Goal: Task Accomplishment & Management: Use online tool/utility

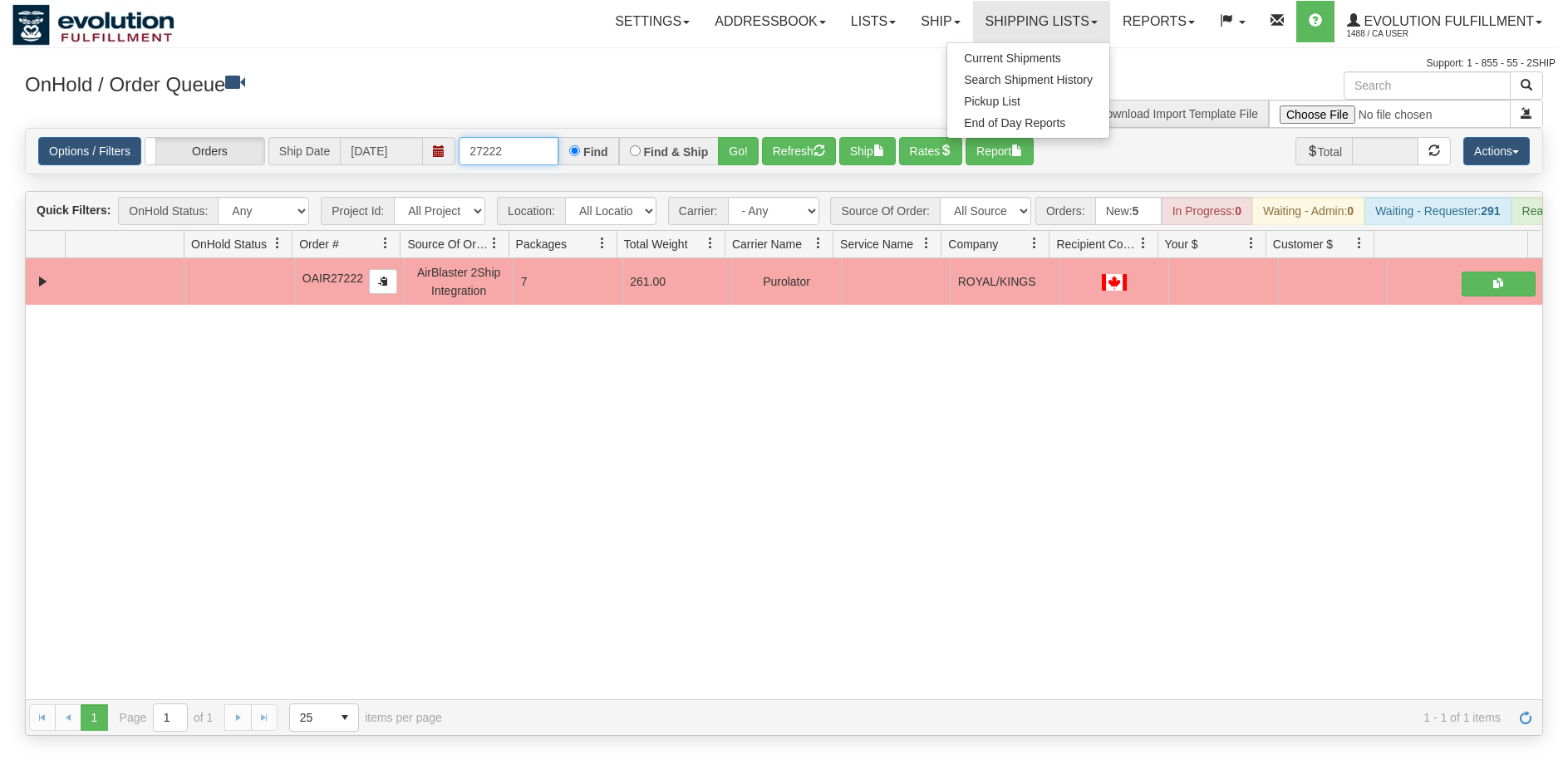
drag, startPoint x: 479, startPoint y: 151, endPoint x: 532, endPoint y: 157, distance: 53.3
click at [532, 157] on input "27222" at bounding box center [509, 151] width 100 height 28
type input "27520"
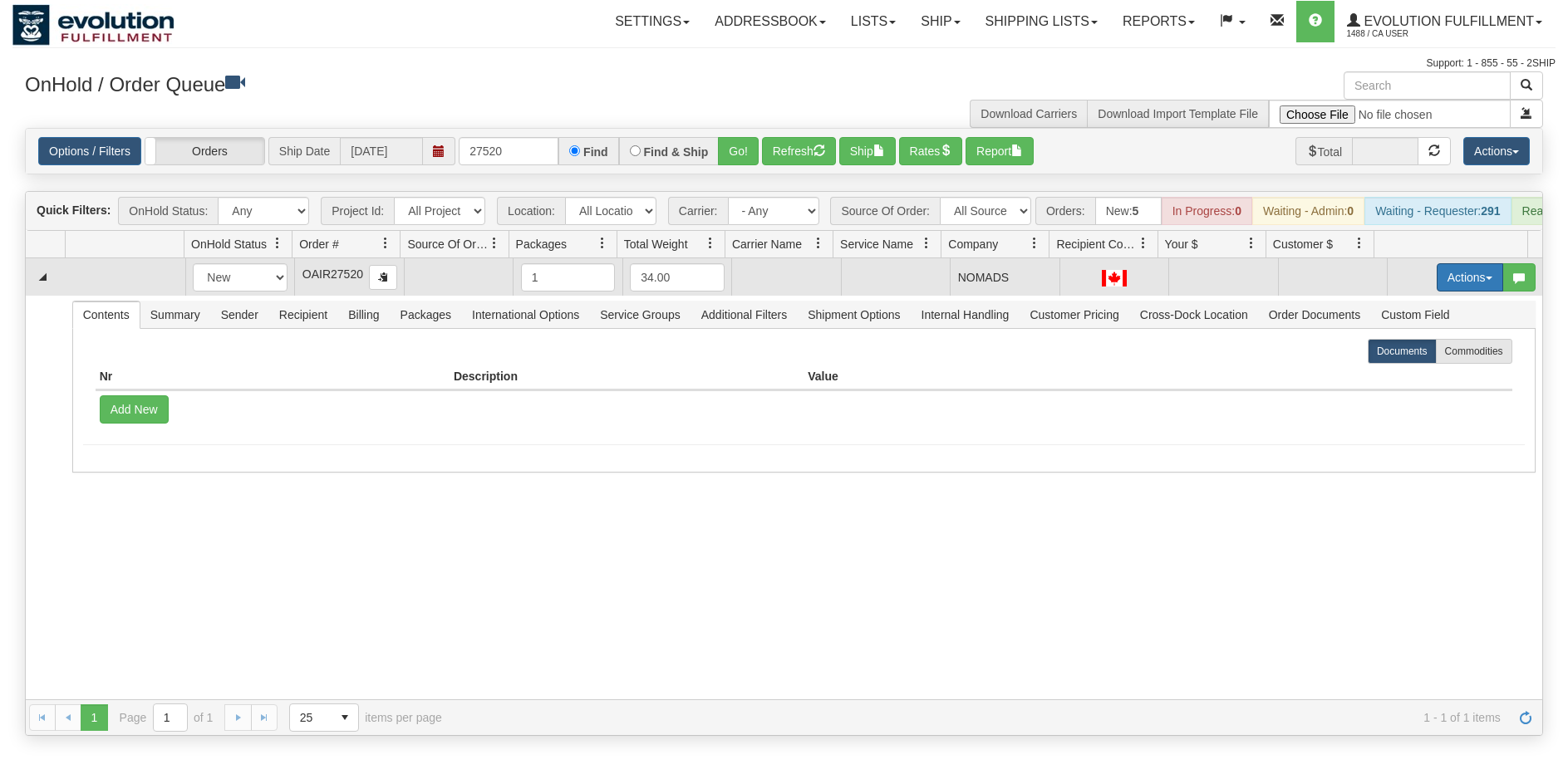
click at [1463, 286] on button "Actions" at bounding box center [1469, 277] width 66 height 28
click at [1448, 320] on link "Open" at bounding box center [1435, 308] width 133 height 22
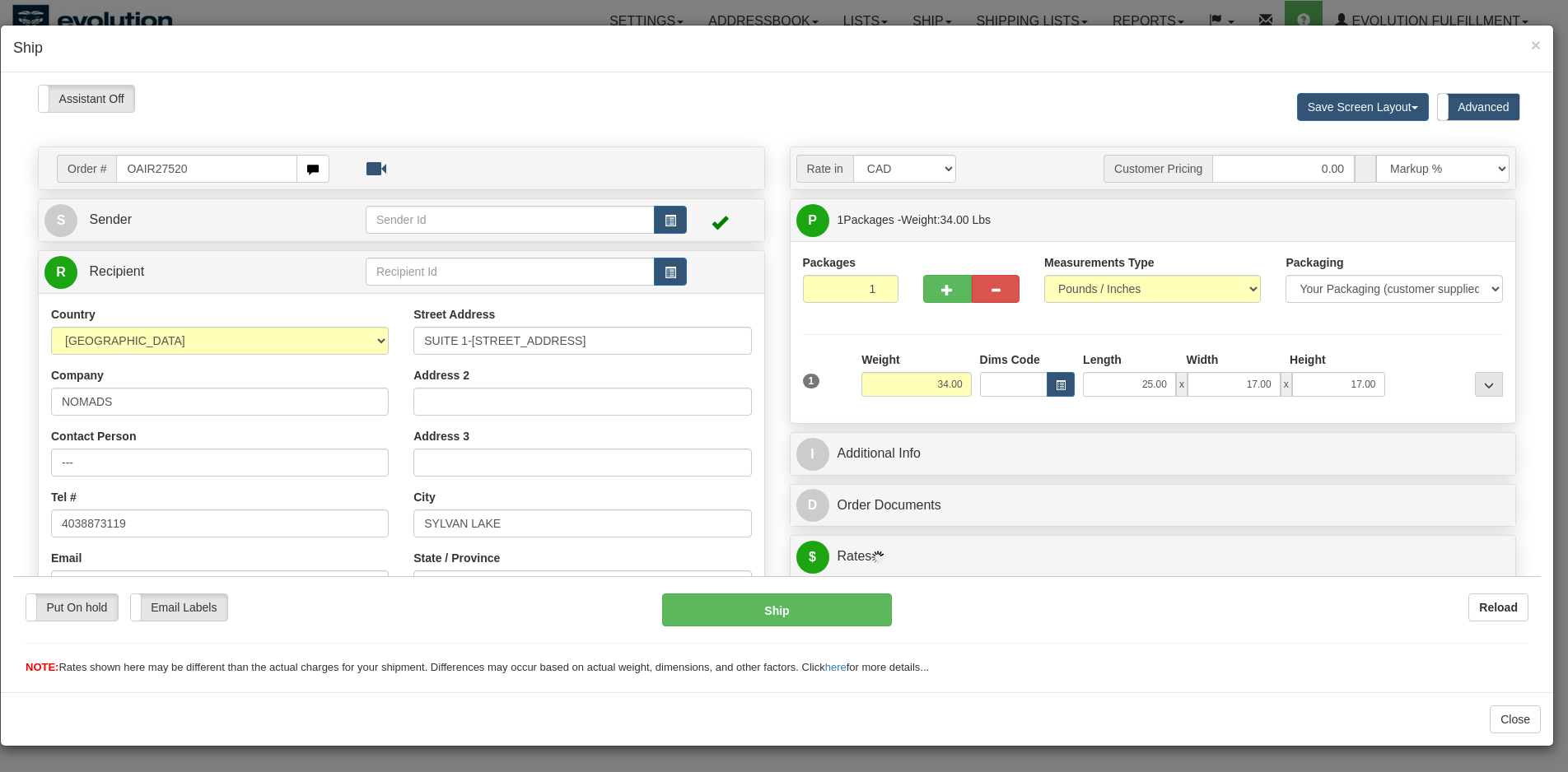
scroll to position [420, 0]
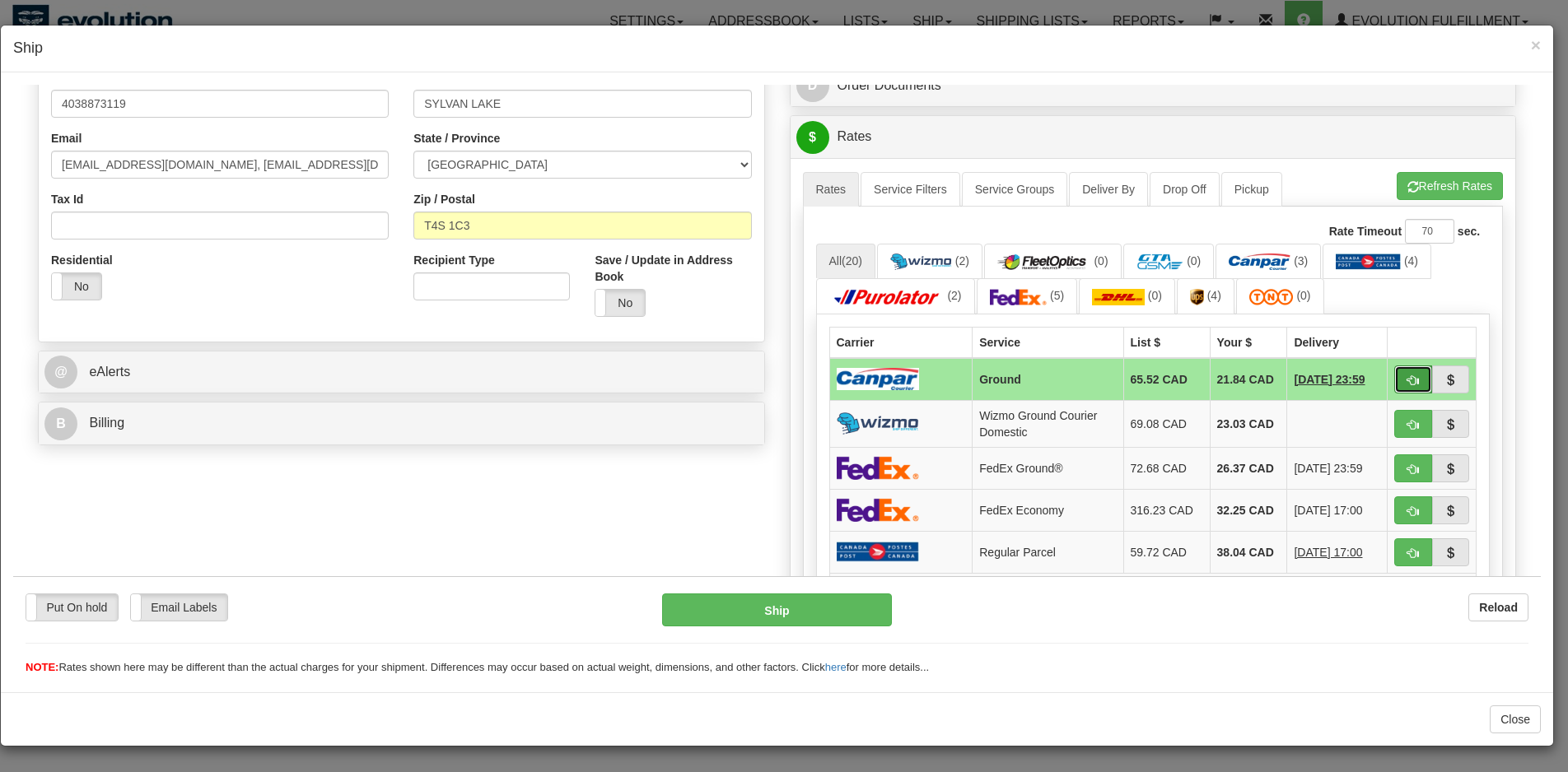
click at [1397, 373] on button "button" at bounding box center [1413, 378] width 38 height 28
type input "1"
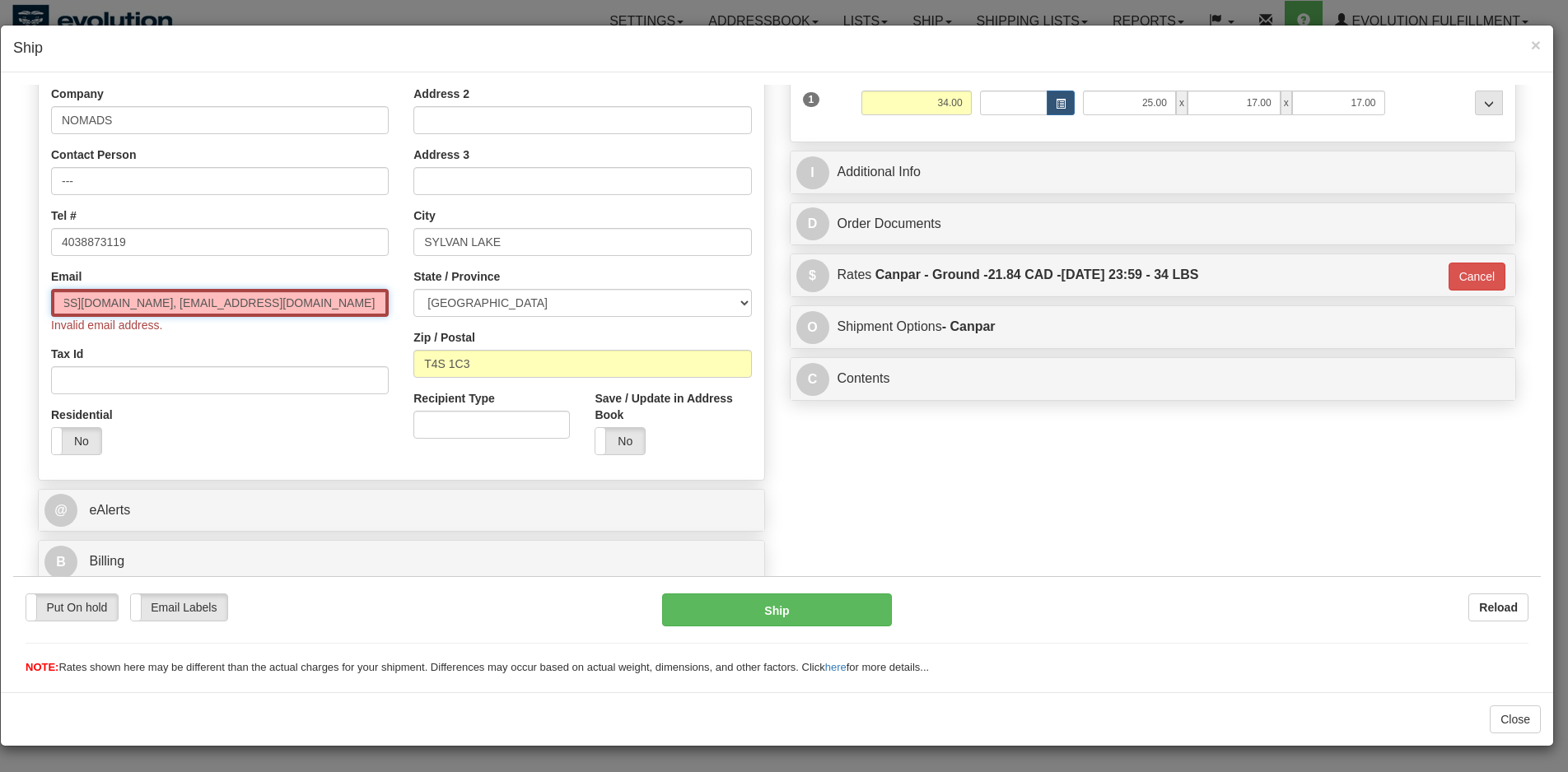
scroll to position [0, 134]
drag, startPoint x: 193, startPoint y: 306, endPoint x: 411, endPoint y: 313, distance: 218.1
click at [389, 313] on input "[EMAIL_ADDRESS][DOMAIN_NAME], [EMAIL_ADDRESS][DOMAIN_NAME], [DOMAIN_NAME][EMAIL…" at bounding box center [220, 301] width 338 height 28
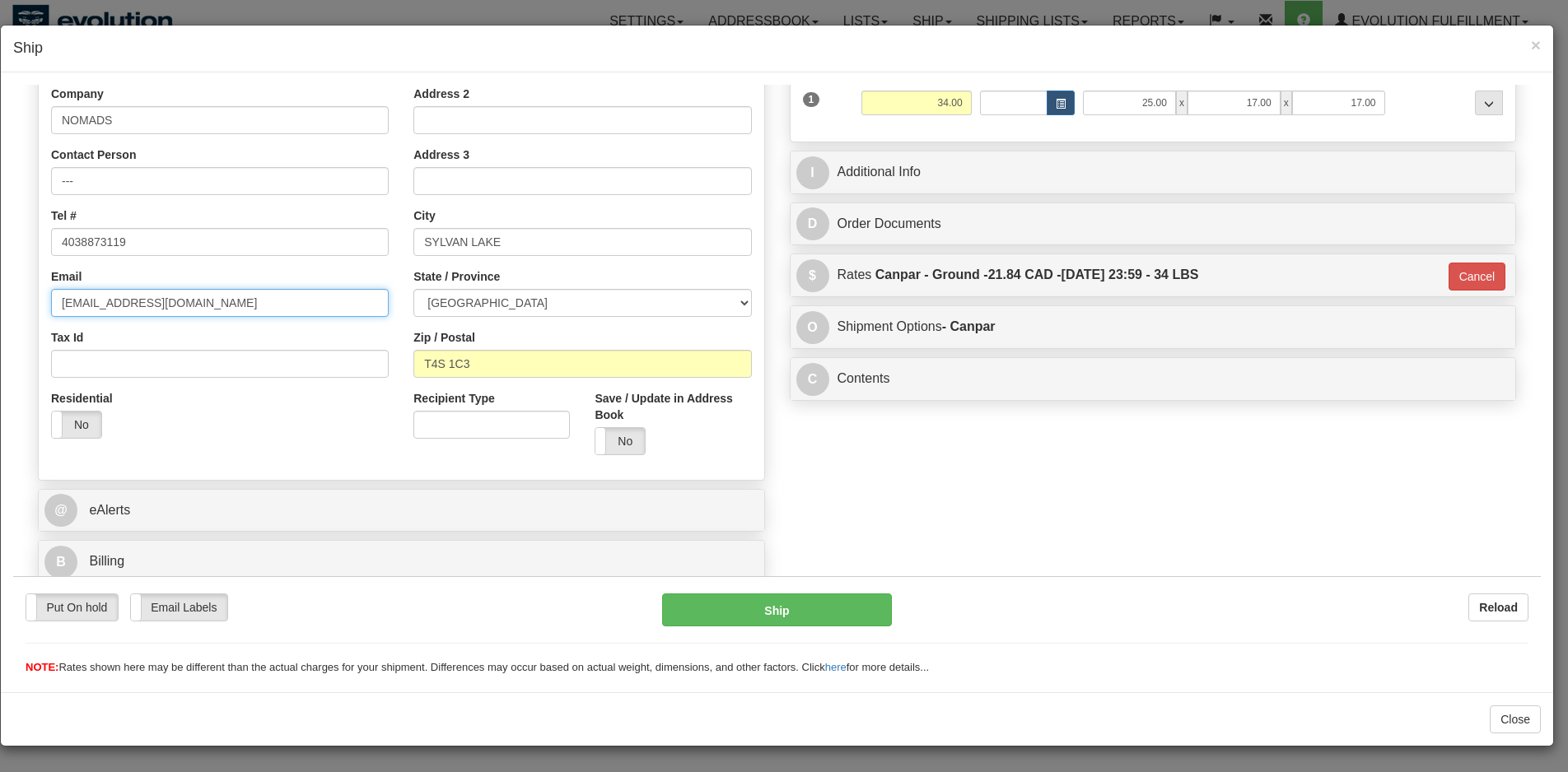
scroll to position [0, 0]
type input "[EMAIL_ADDRESS][DOMAIN_NAME]"
click at [340, 461] on div "Country [GEOGRAPHIC_DATA] [GEOGRAPHIC_DATA] [GEOGRAPHIC_DATA] [GEOGRAPHIC_DATA]…" at bounding box center [401, 245] width 725 height 442
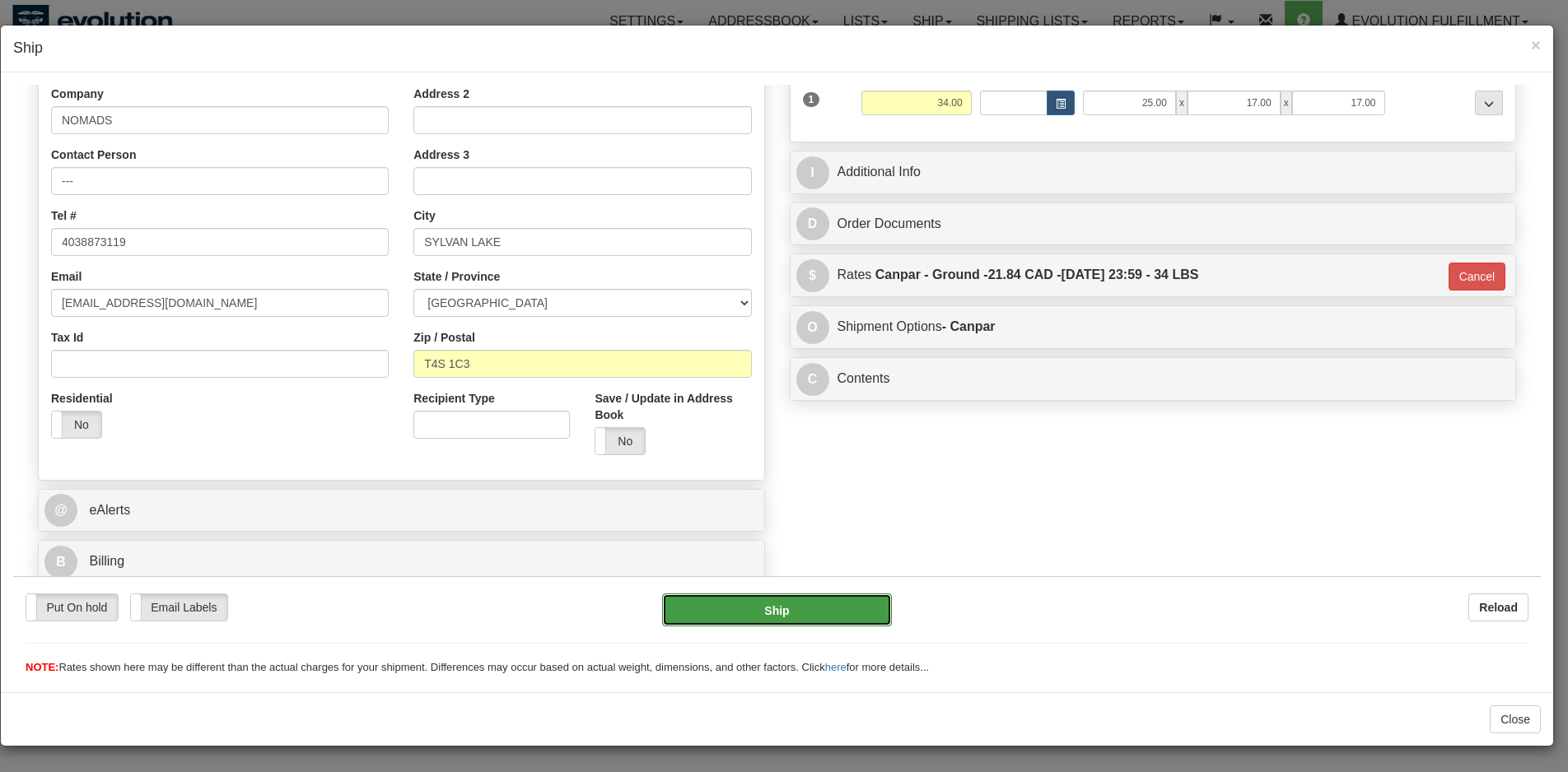
click at [743, 616] on button "Ship" at bounding box center [777, 609] width 230 height 33
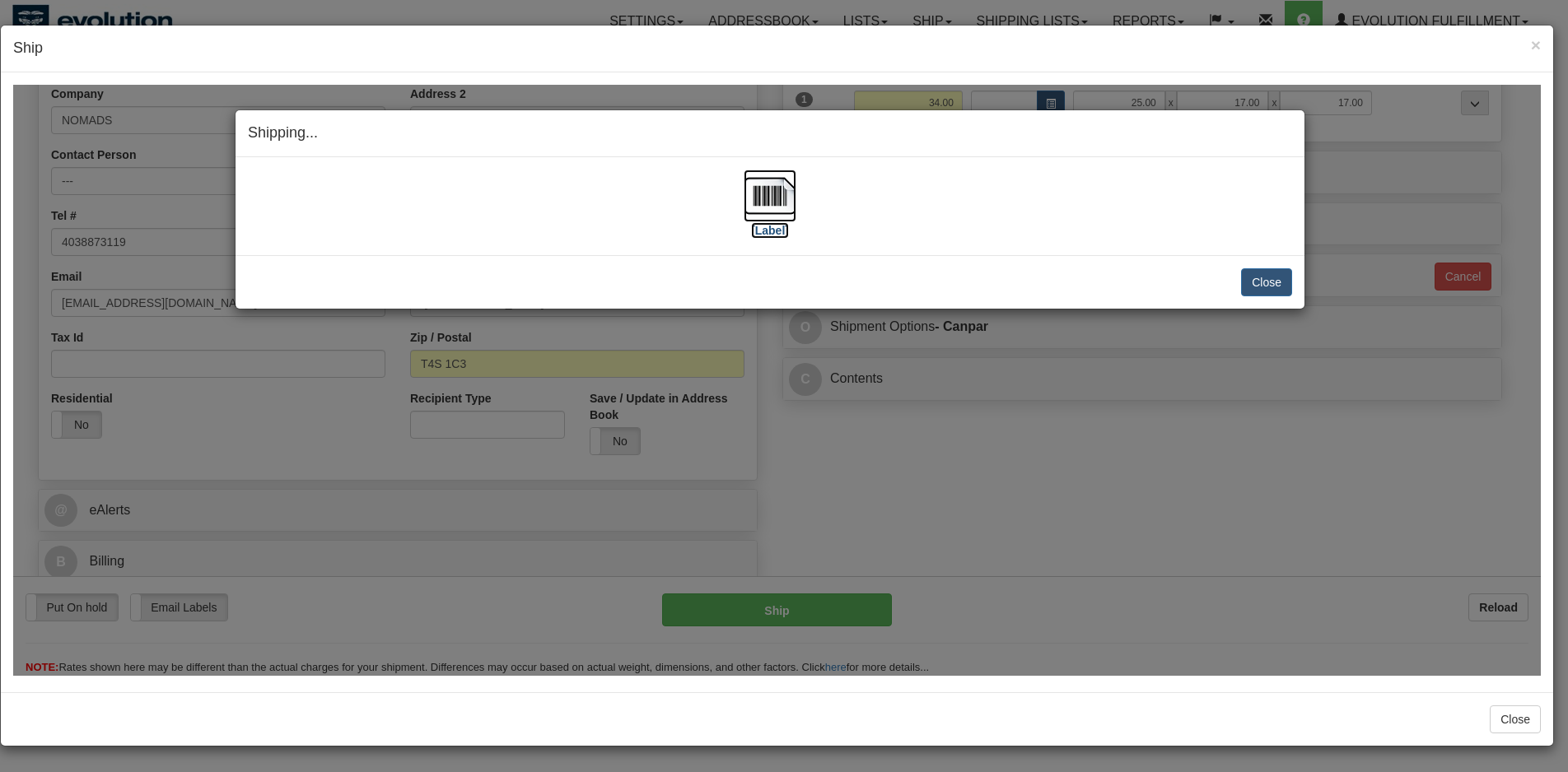
click at [774, 207] on img at bounding box center [770, 196] width 53 height 53
click at [1267, 270] on button "Close" at bounding box center [1266, 281] width 51 height 28
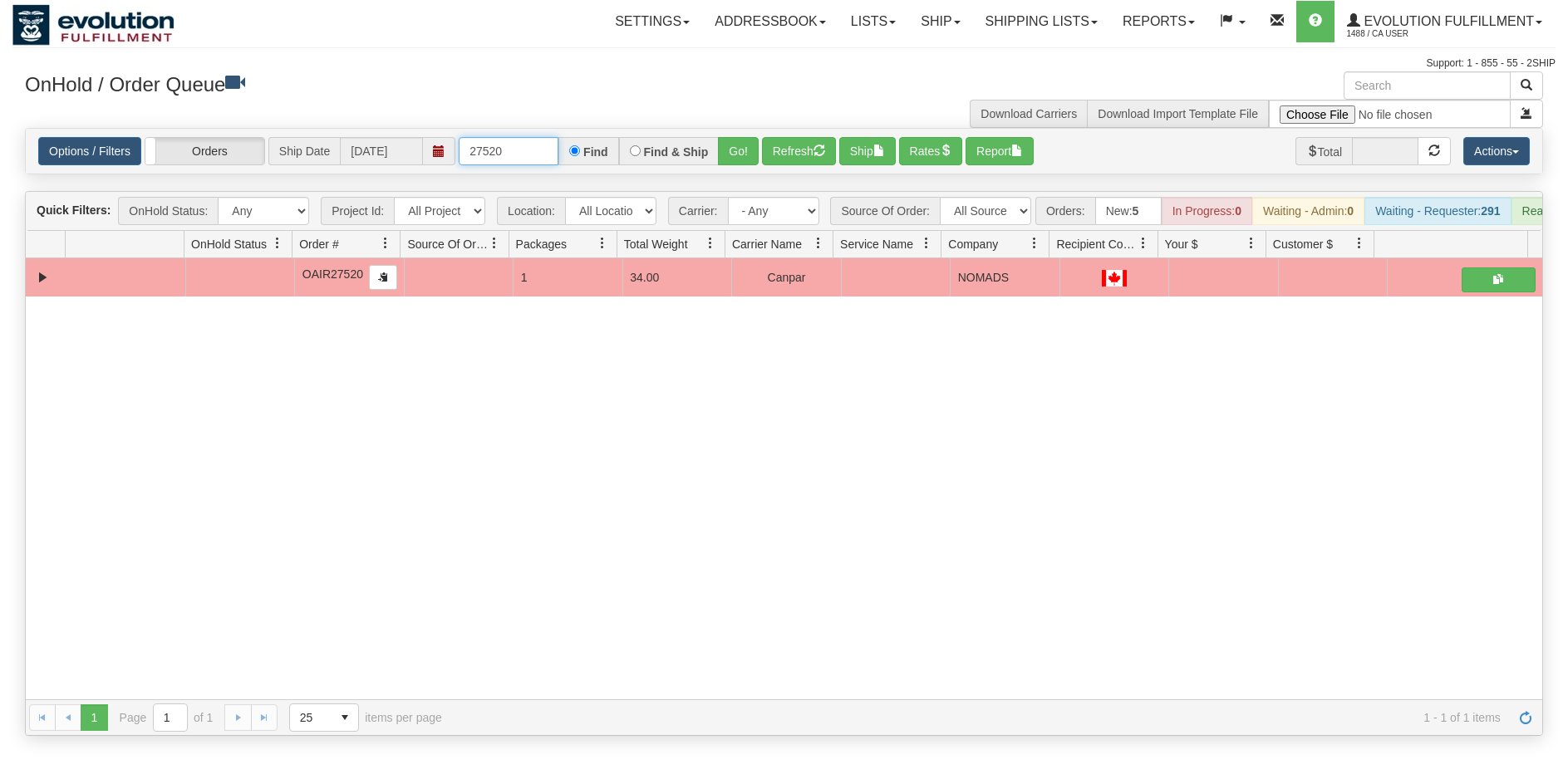
drag, startPoint x: 488, startPoint y: 149, endPoint x: 522, endPoint y: 150, distance: 34.0
click at [522, 150] on input "27520" at bounding box center [509, 151] width 100 height 28
type input "27509"
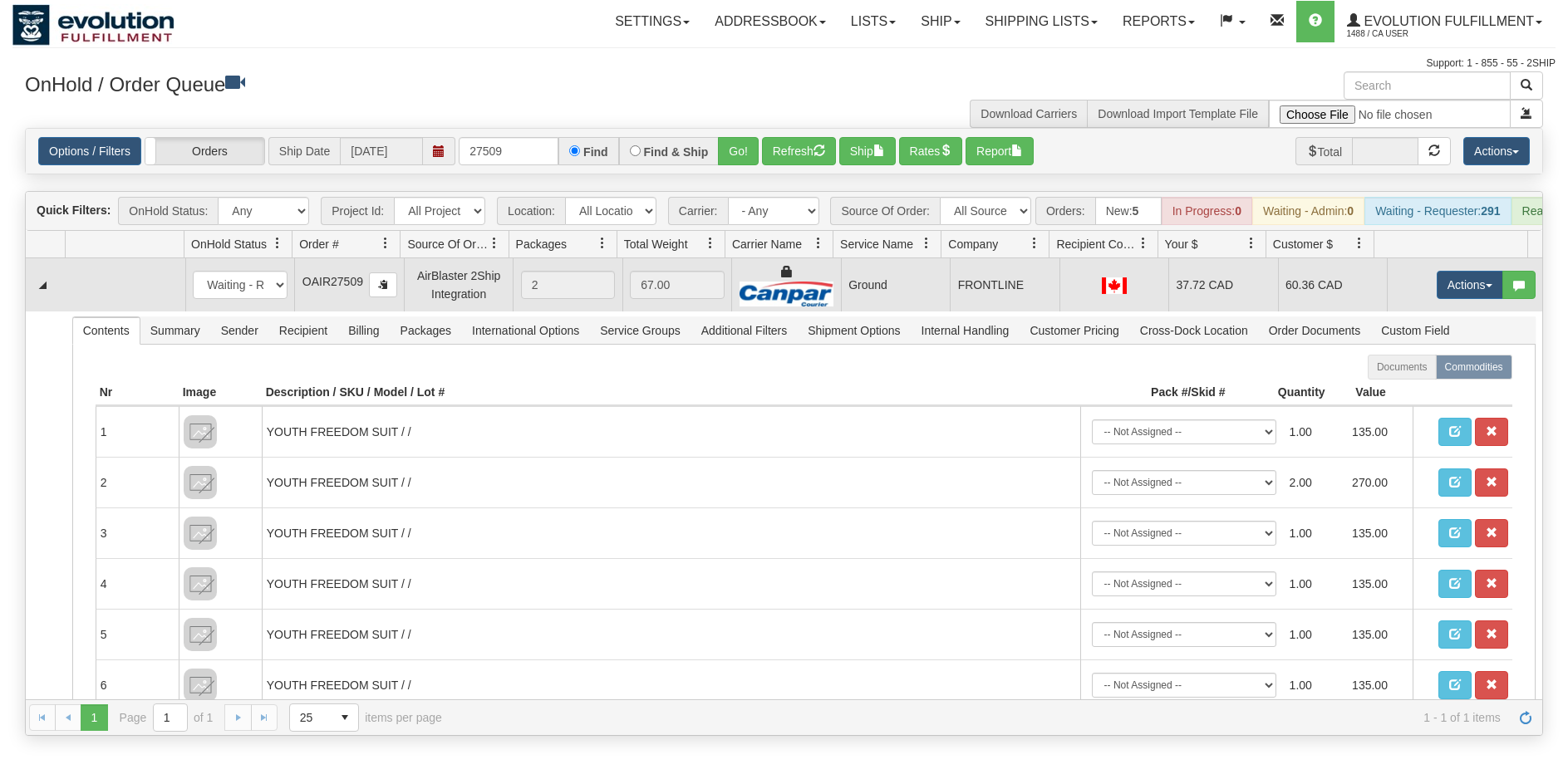
click at [950, 311] on td "FRONTLINE" at bounding box center [1004, 285] width 109 height 53
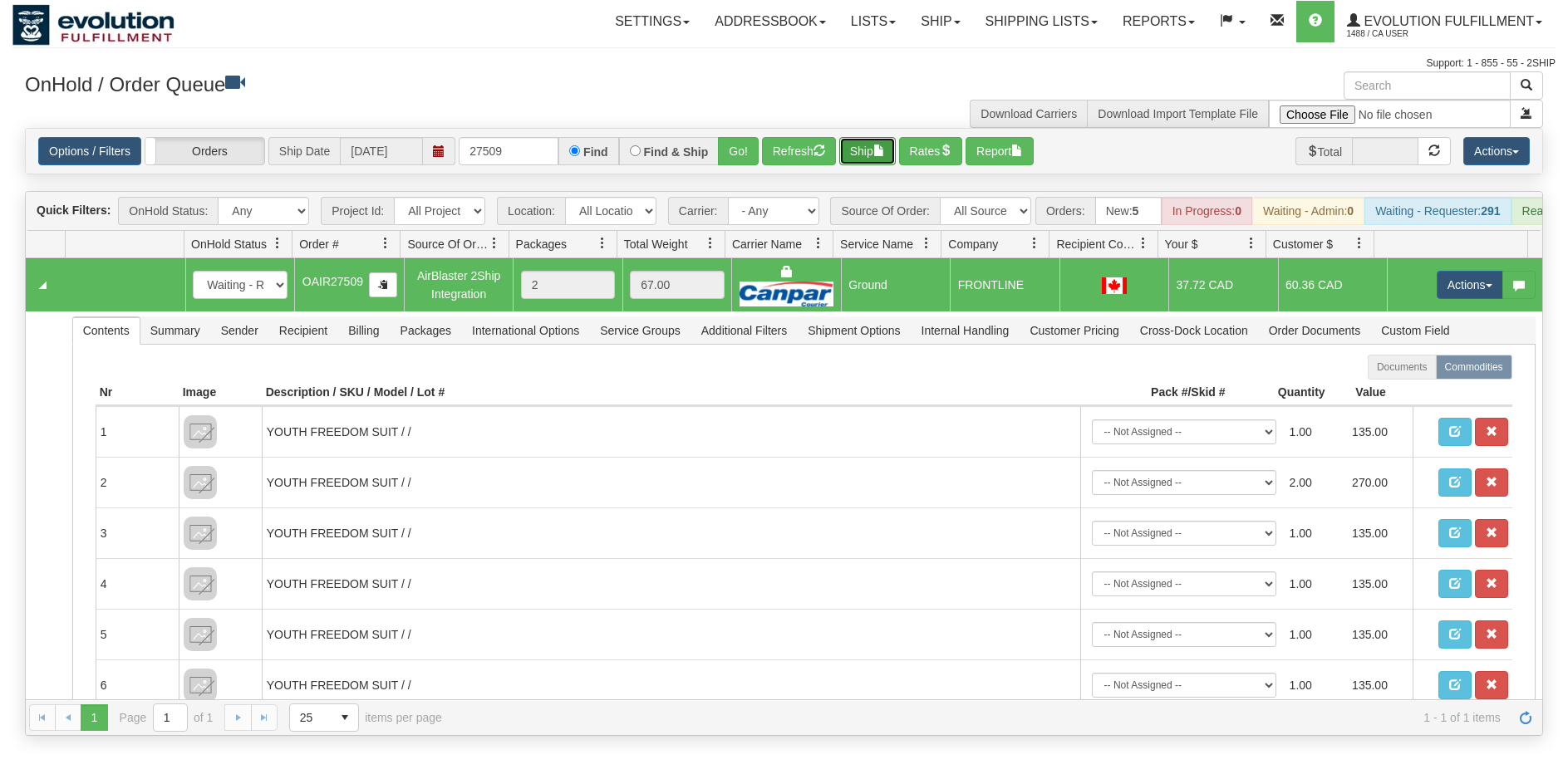
click at [870, 147] on button "Ship" at bounding box center [867, 151] width 57 height 28
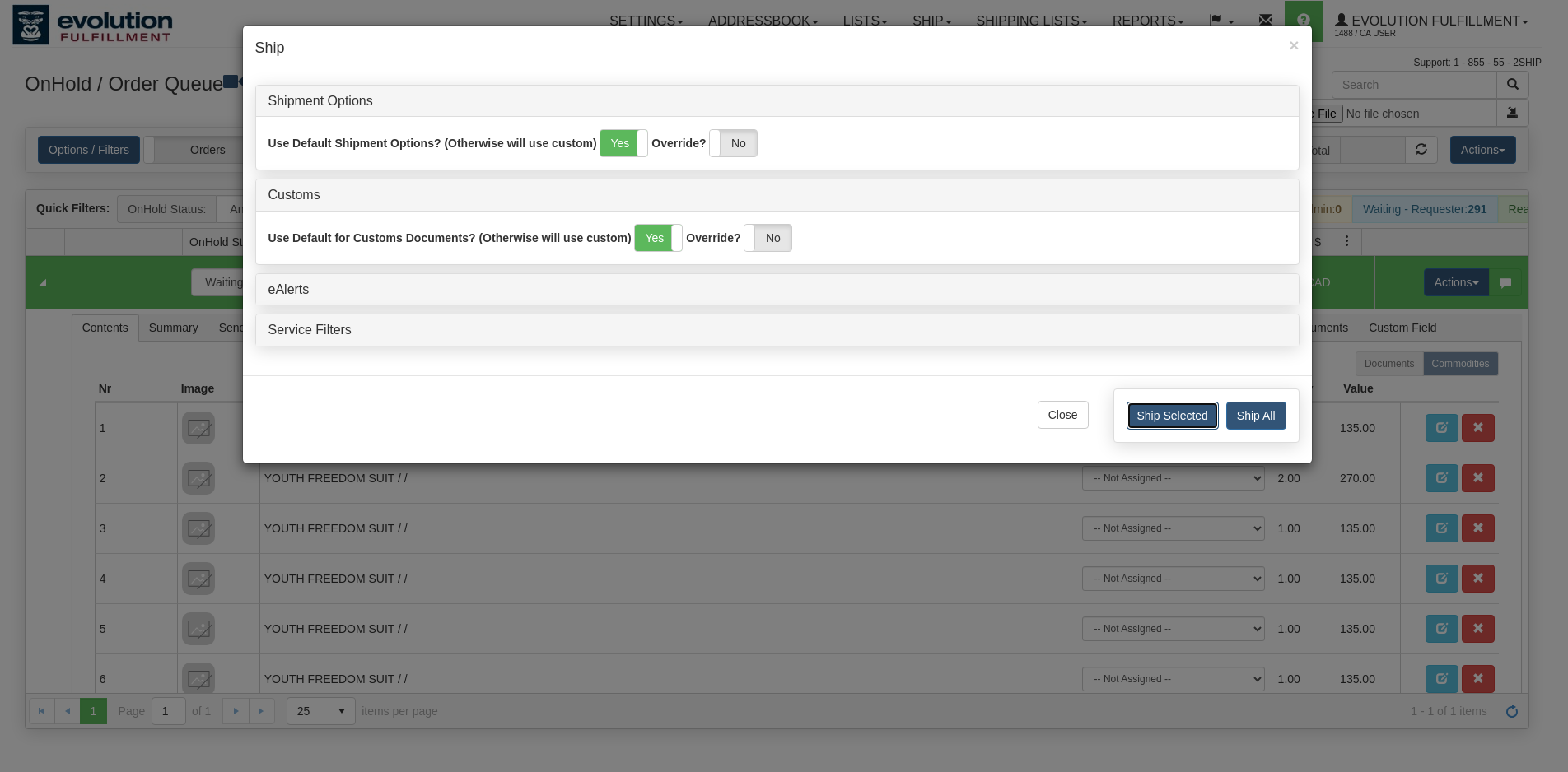
click at [1150, 426] on button "Ship Selected" at bounding box center [1172, 415] width 92 height 28
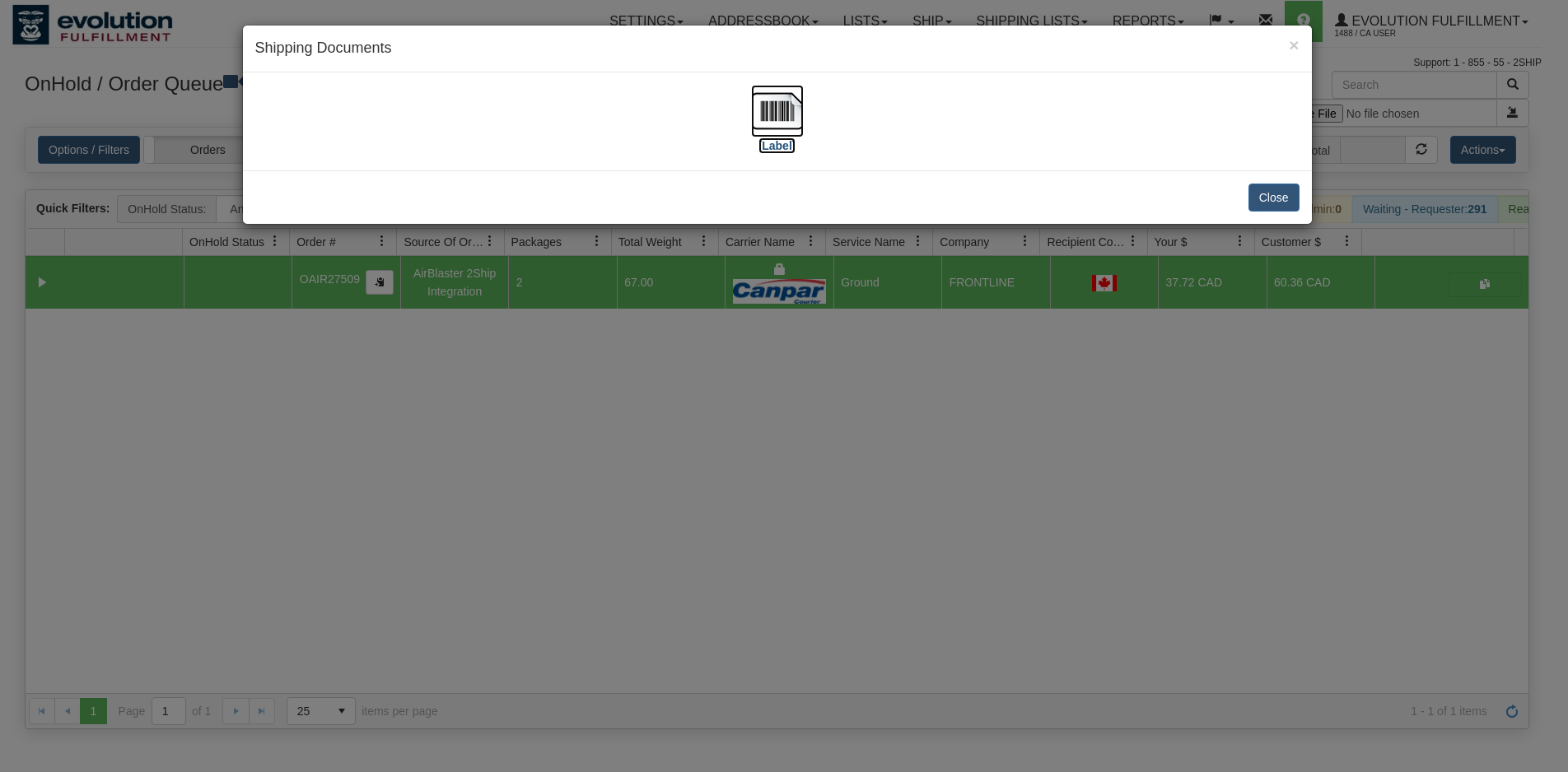
click at [773, 118] on img at bounding box center [778, 111] width 53 height 53
